Goal: Entertainment & Leisure: Consume media (video, audio)

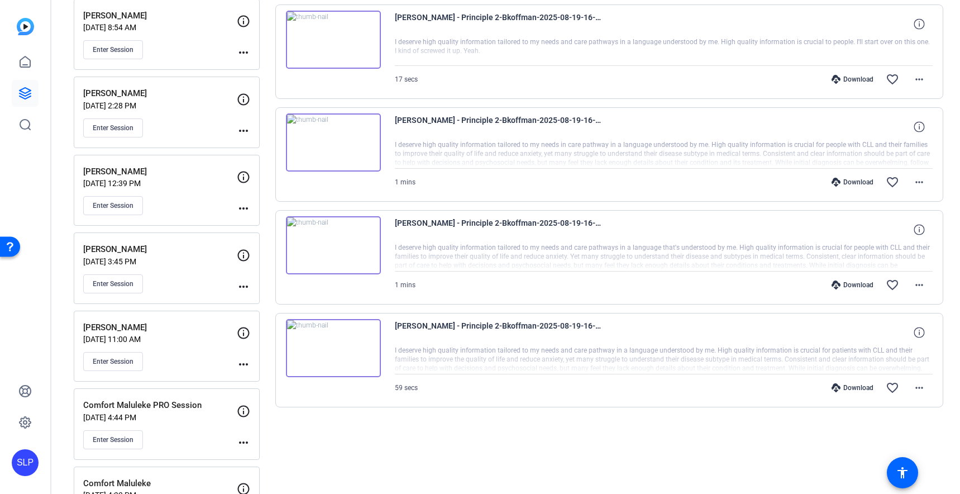
scroll to position [265, 0]
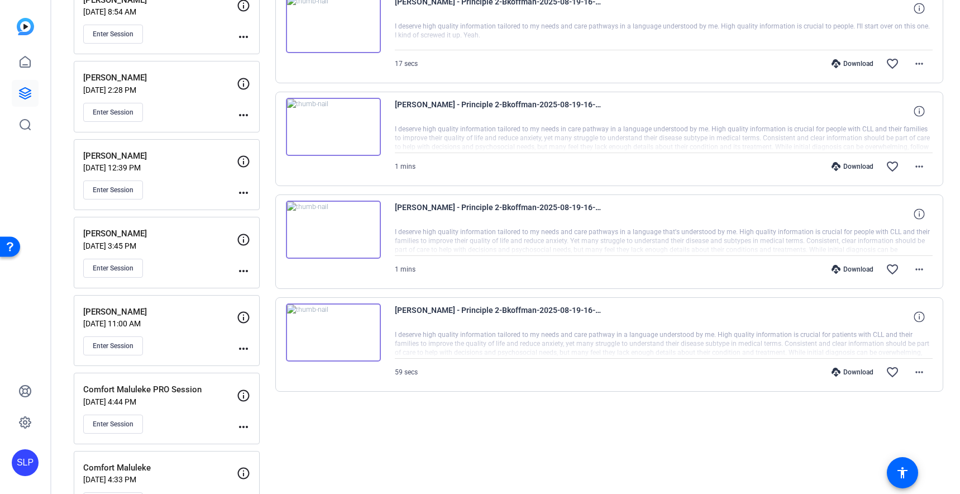
click at [157, 309] on p "[PERSON_NAME]" at bounding box center [160, 312] width 154 height 13
click at [158, 309] on p "[PERSON_NAME]" at bounding box center [160, 312] width 154 height 13
click at [132, 315] on p "[PERSON_NAME]" at bounding box center [160, 312] width 154 height 13
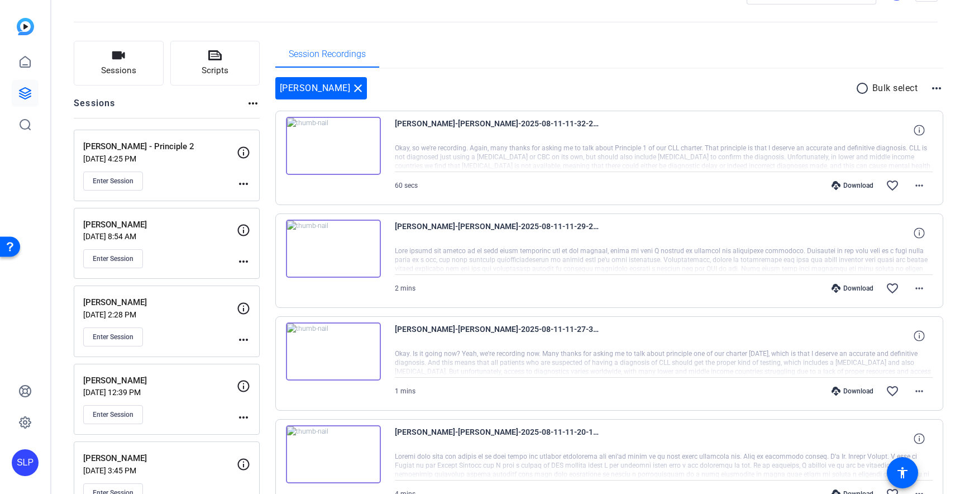
scroll to position [35, 0]
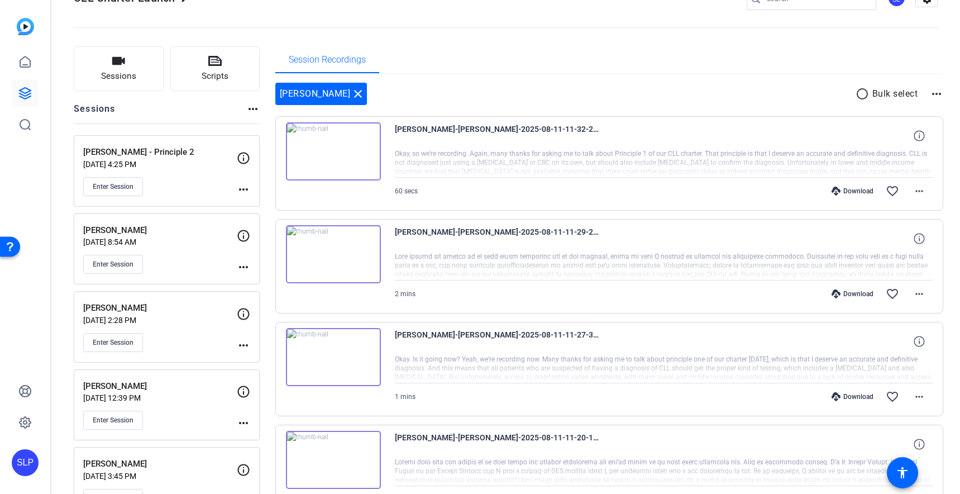
click at [335, 153] on img at bounding box center [333, 151] width 95 height 58
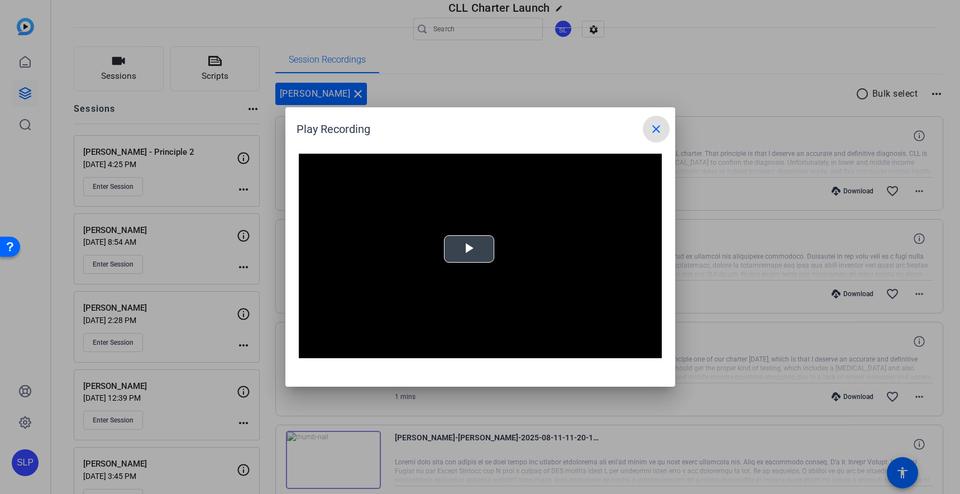
click at [469, 249] on span "Video Player" at bounding box center [469, 249] width 0 height 0
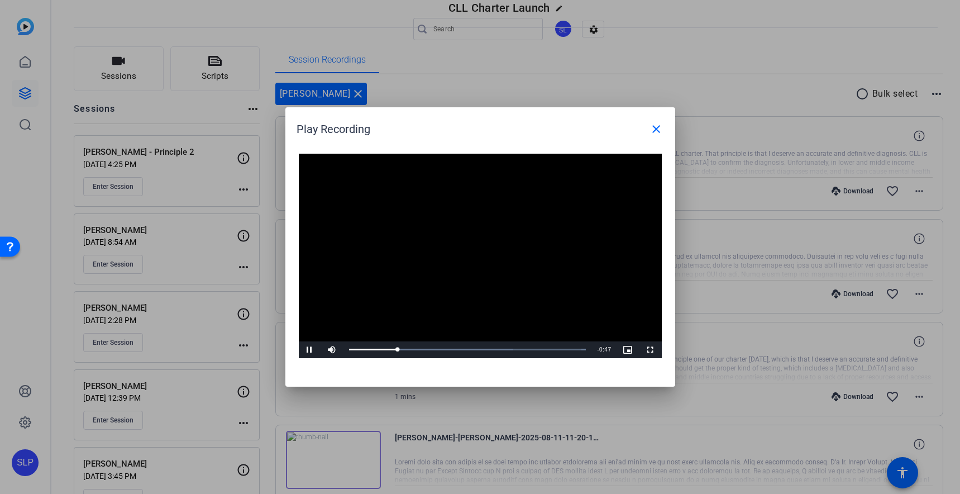
drag, startPoint x: 658, startPoint y: 131, endPoint x: 616, endPoint y: 140, distance: 42.4
click at [657, 131] on mat-icon "close" at bounding box center [656, 128] width 13 height 13
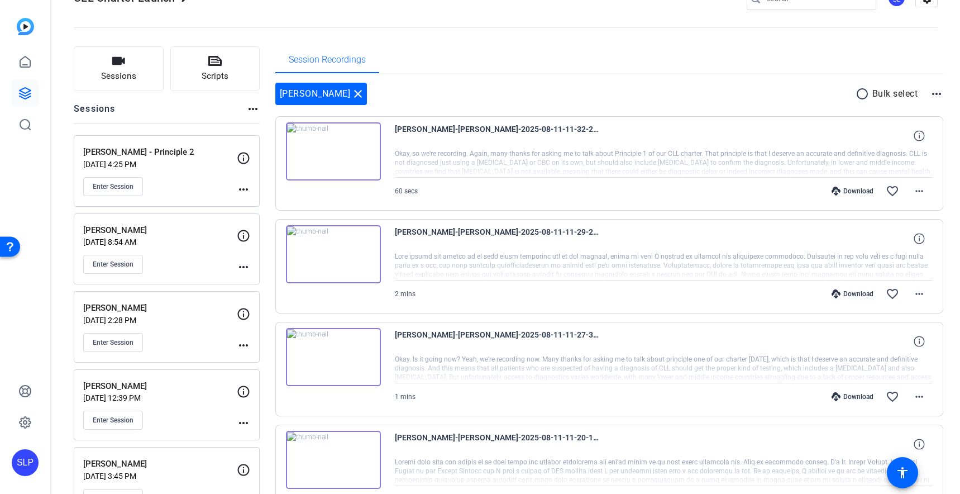
click at [328, 255] on img at bounding box center [333, 254] width 95 height 58
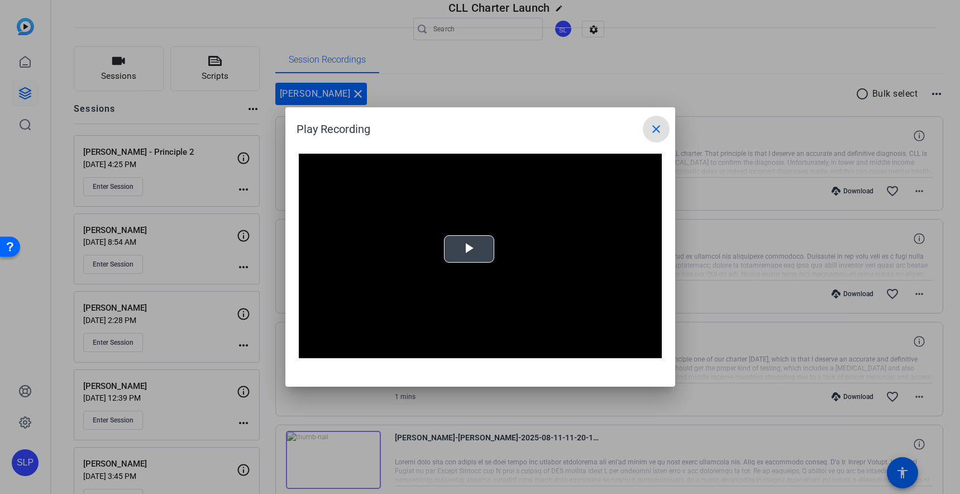
click at [469, 249] on span "Video Player" at bounding box center [469, 249] width 0 height 0
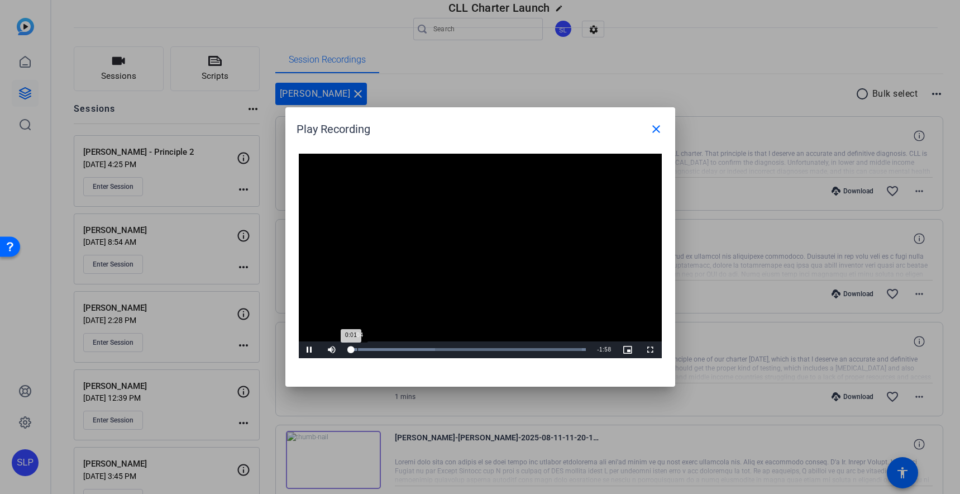
click at [358, 353] on div "Loaded : 100.00% 0:04 0:01" at bounding box center [468, 349] width 249 height 17
click at [363, 351] on div "Loaded : 100.00% 0:07 0:07" at bounding box center [467, 349] width 237 height 3
click at [494, 348] on div "Loaded : 100.00% 1:12 1:09" at bounding box center [467, 349] width 237 height 3
click at [506, 348] on div "Loaded : 100.00% 1:18 1:18" at bounding box center [467, 349] width 237 height 3
click at [309, 350] on span "Video Player" at bounding box center [310, 350] width 22 height 0
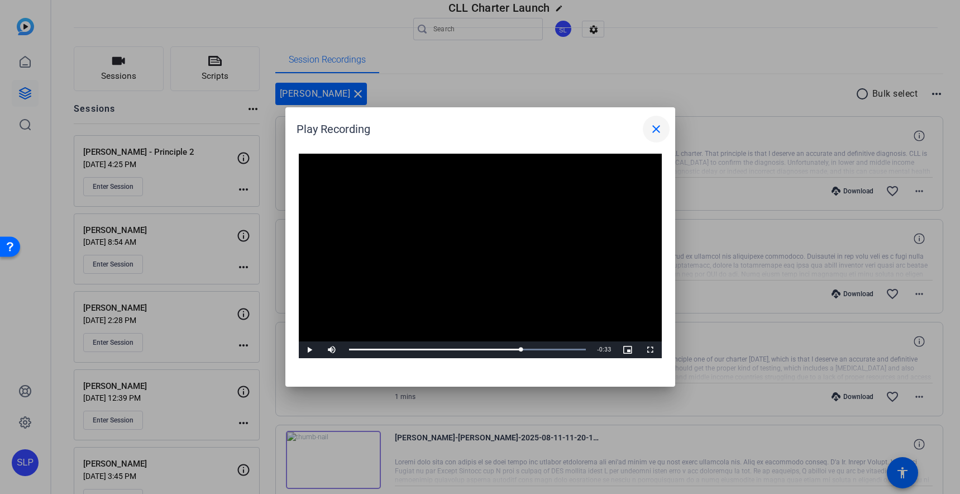
drag, startPoint x: 658, startPoint y: 132, endPoint x: 654, endPoint y: 139, distance: 7.8
click at [657, 133] on mat-icon "close" at bounding box center [656, 128] width 13 height 13
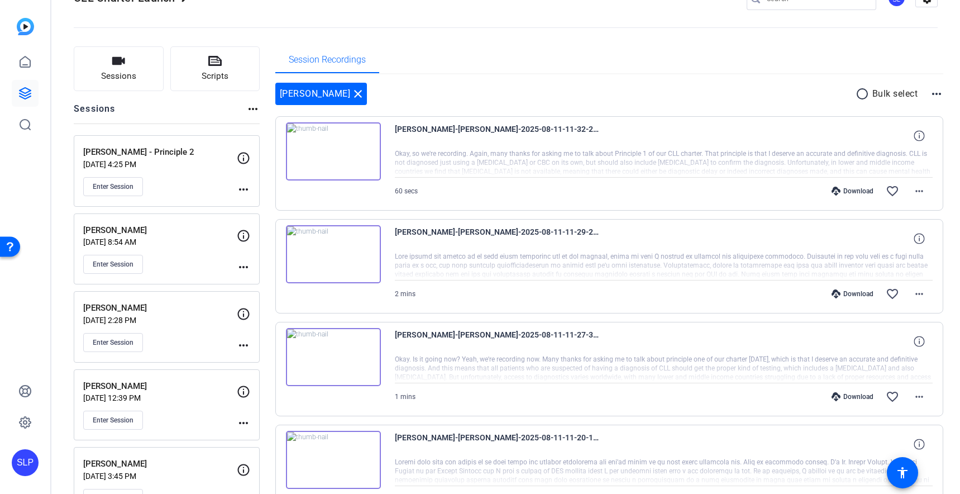
click at [333, 255] on img at bounding box center [333, 254] width 95 height 58
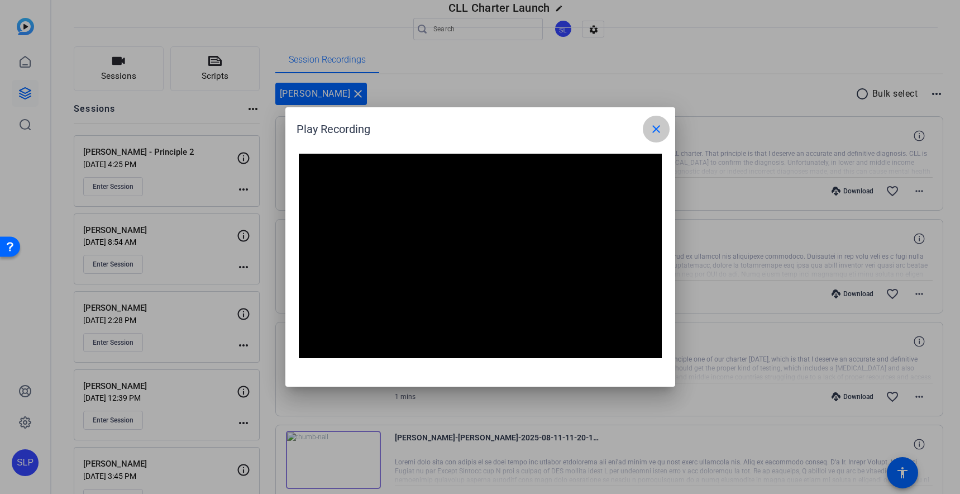
click at [654, 130] on mat-icon "close" at bounding box center [656, 128] width 13 height 13
